Goal: Book appointment/travel/reservation

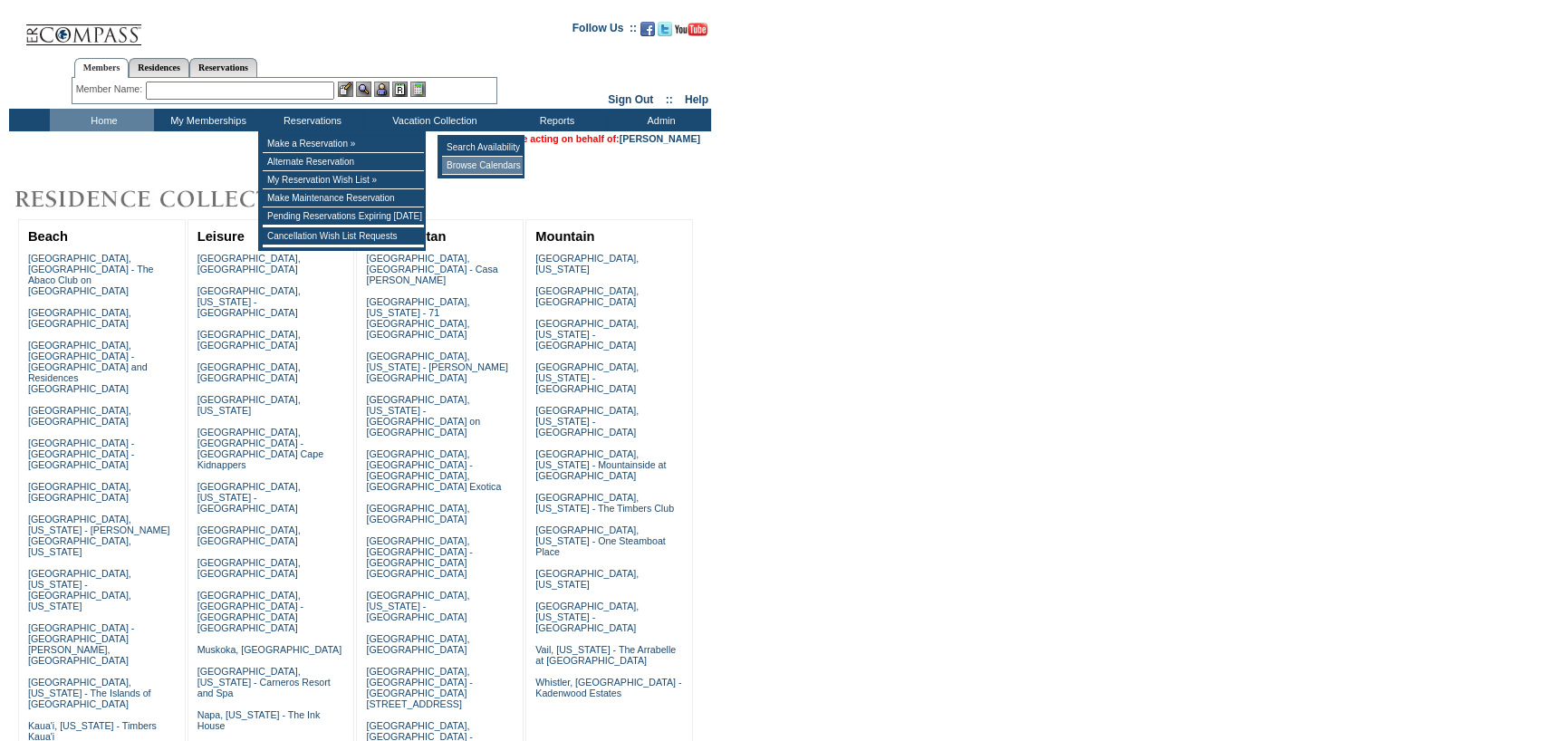
click at [481, 162] on td "Browse Calendars" at bounding box center [482, 165] width 81 height 18
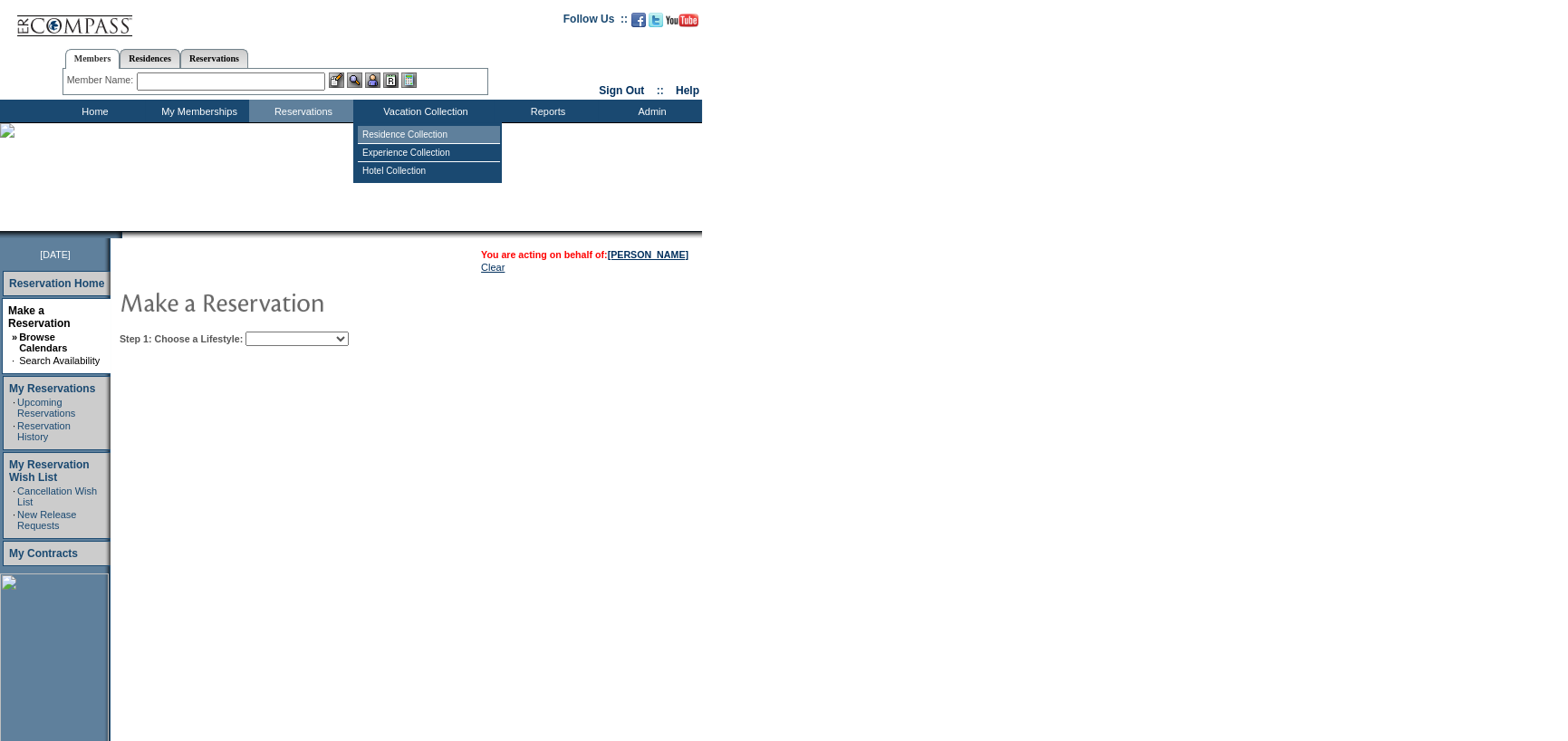
click at [397, 127] on td "Residence Collection" at bounding box center [429, 135] width 142 height 18
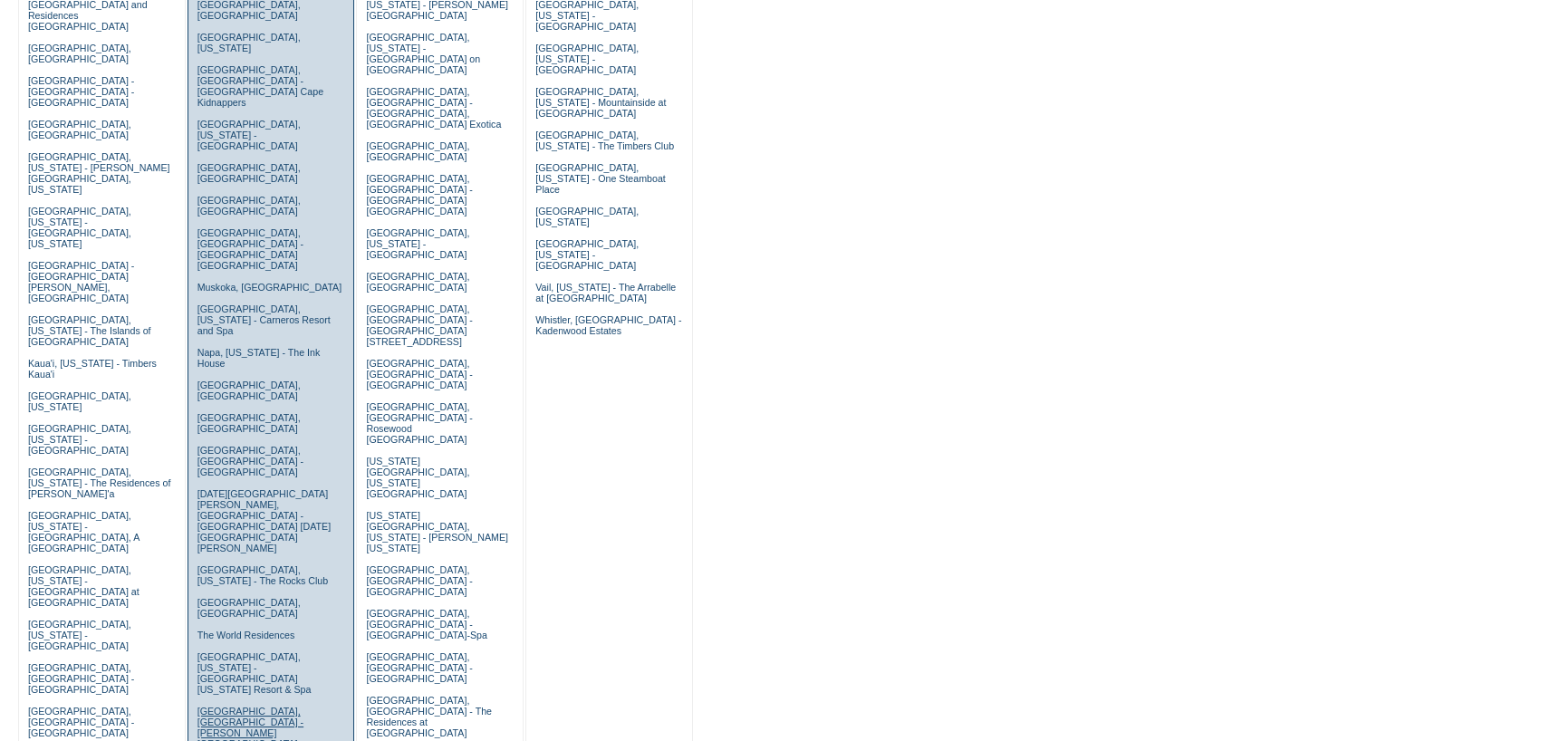
scroll to position [272, 0]
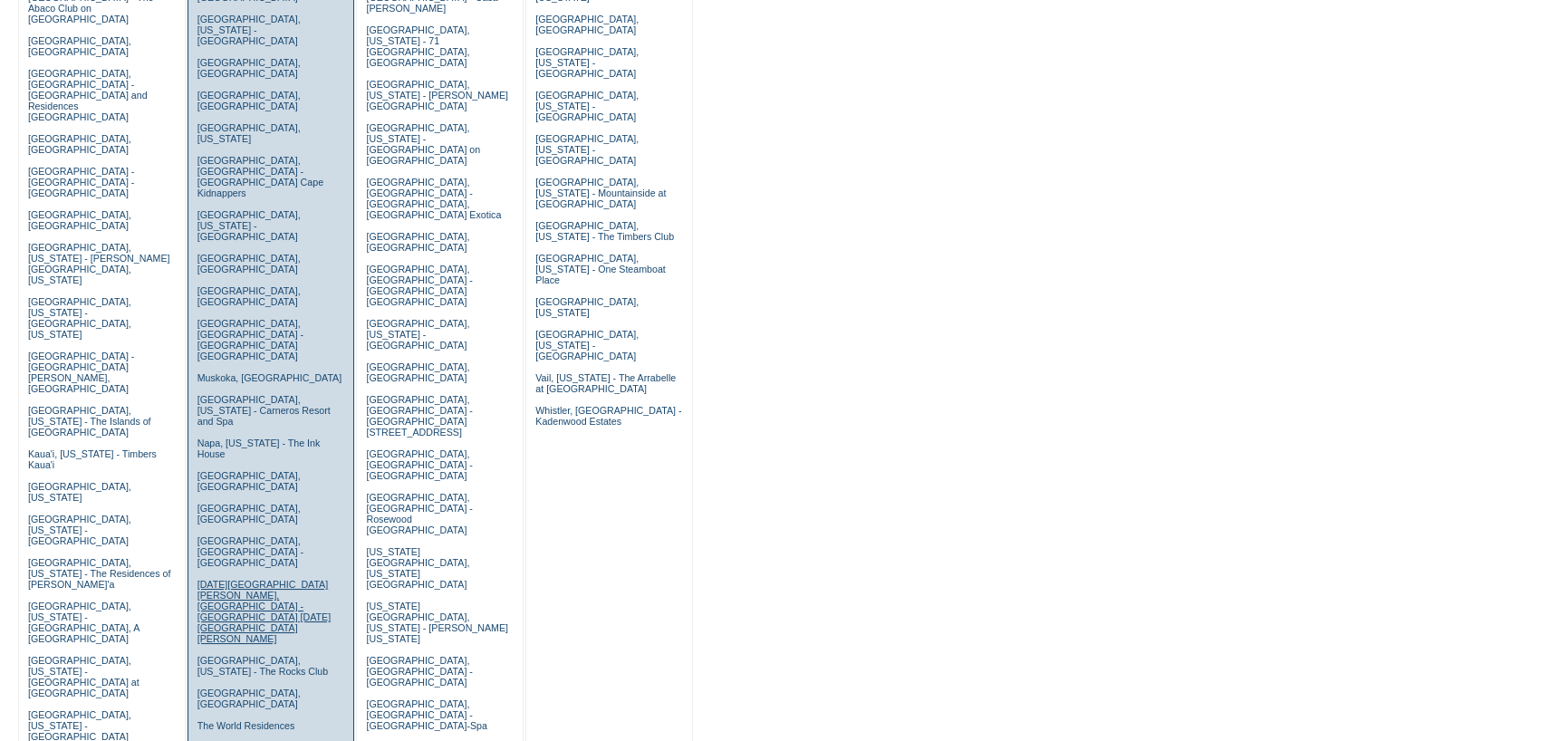
click at [224, 579] on link "San Miguel de Allende, Mexico - Rosewood San Miguel de Allende" at bounding box center [264, 611] width 133 height 66
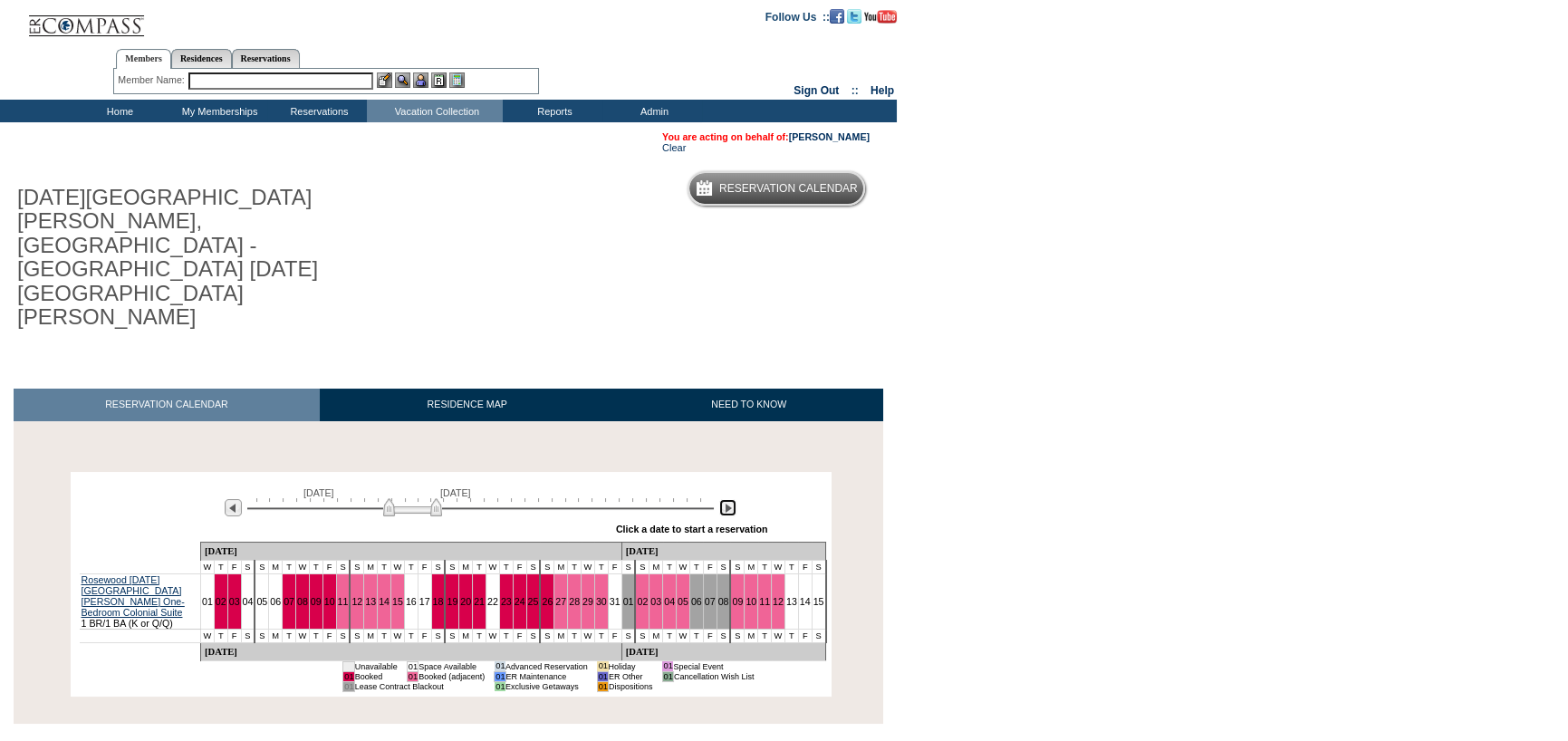
click at [731, 500] on img at bounding box center [727, 508] width 17 height 17
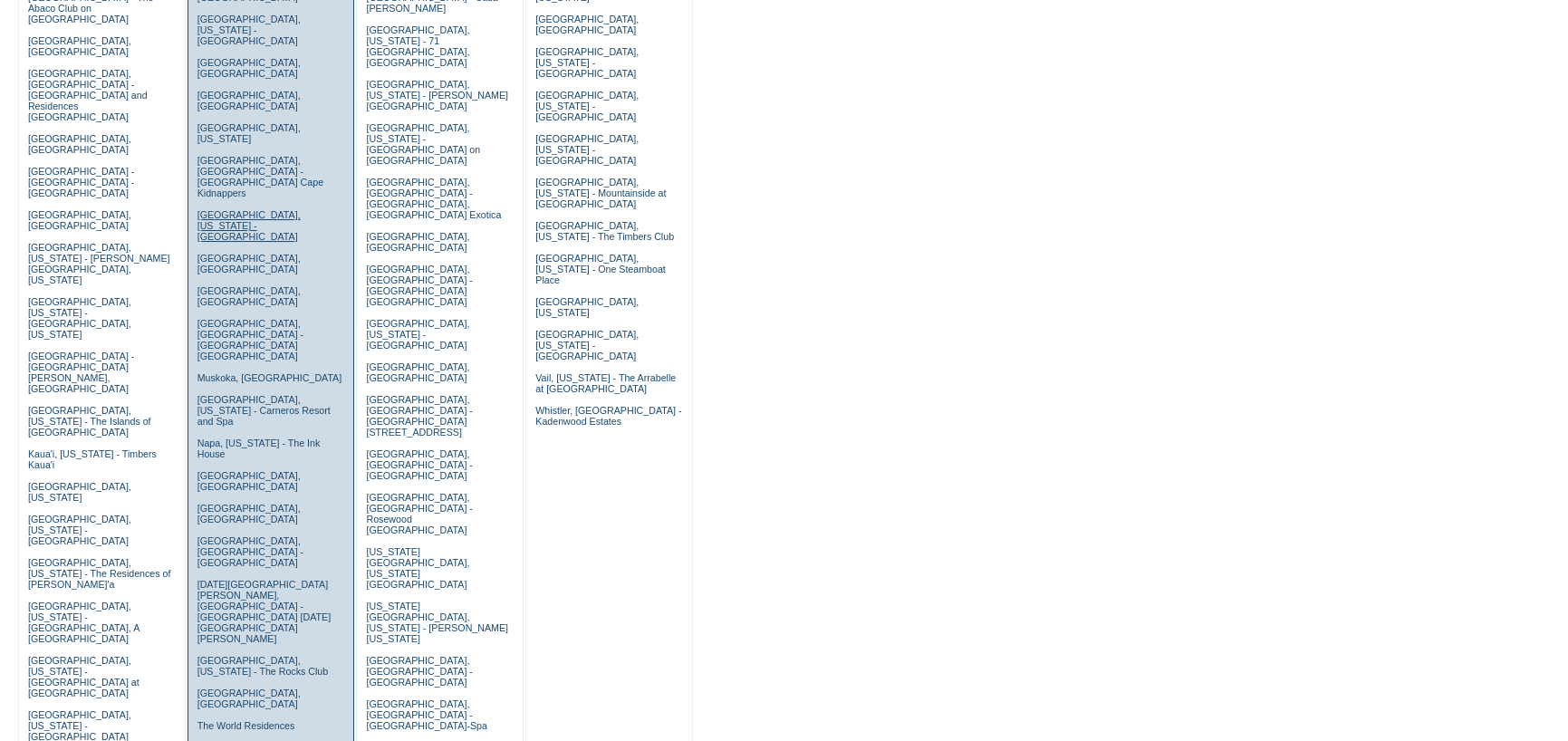
scroll to position [181, 0]
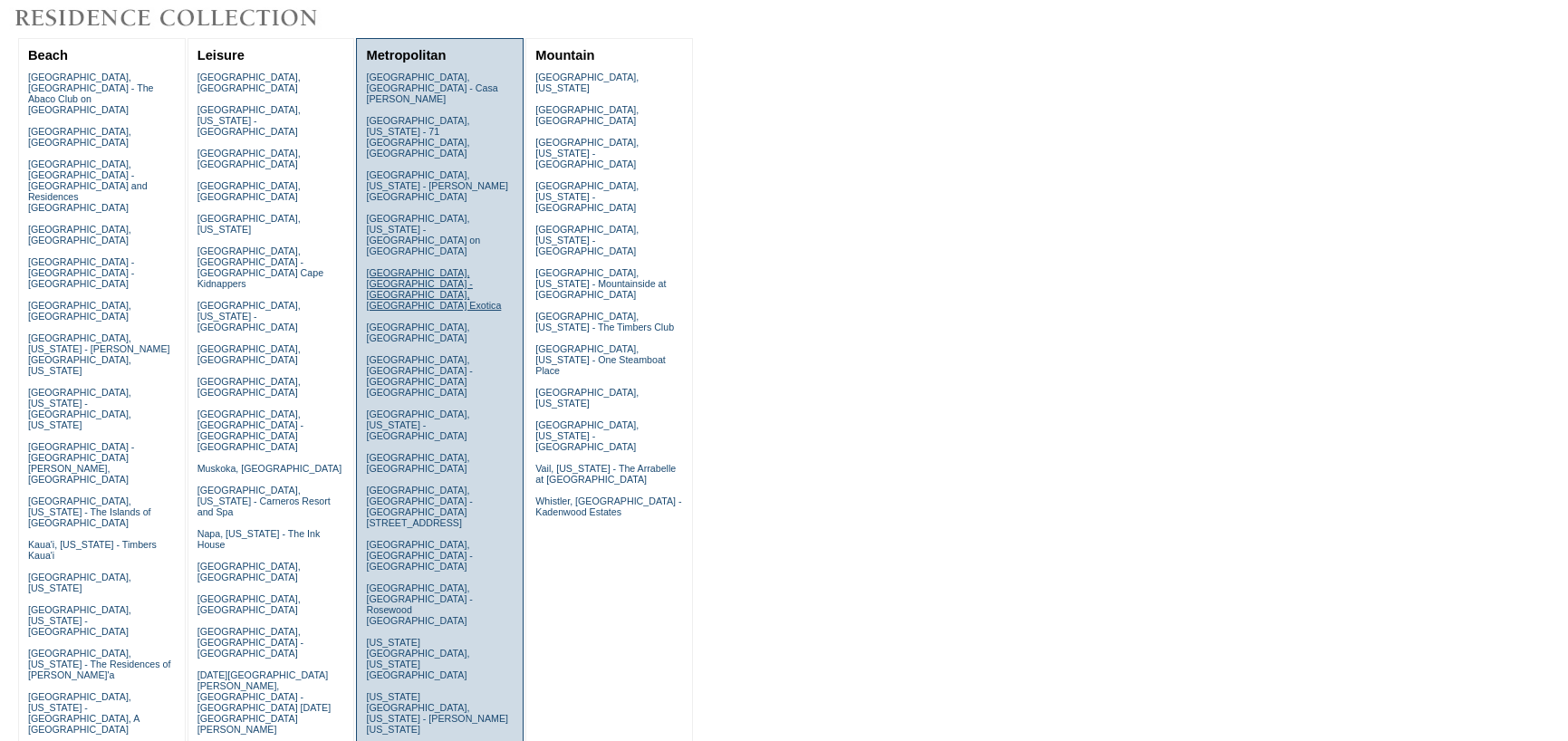
click at [391, 267] on link "[GEOGRAPHIC_DATA], [GEOGRAPHIC_DATA] - [GEOGRAPHIC_DATA], [GEOGRAPHIC_DATA] Exo…" at bounding box center [433, 289] width 135 height 44
